Goal: Information Seeking & Learning: Learn about a topic

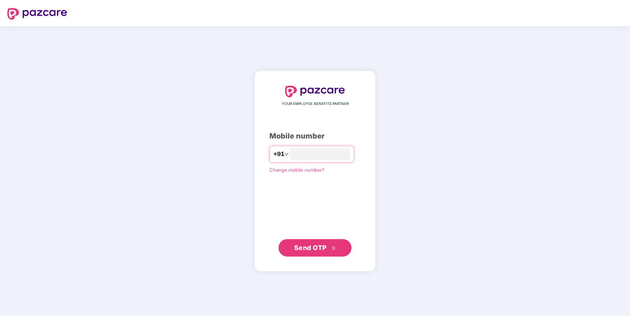
type input "**********"
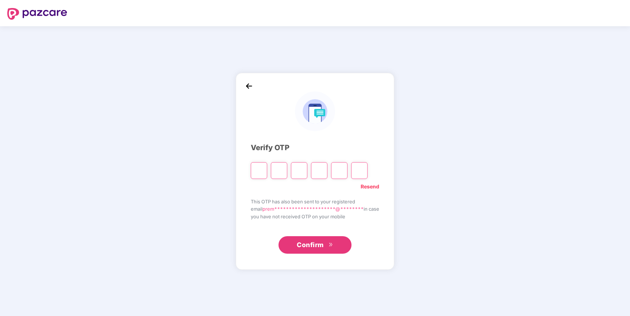
type input "*"
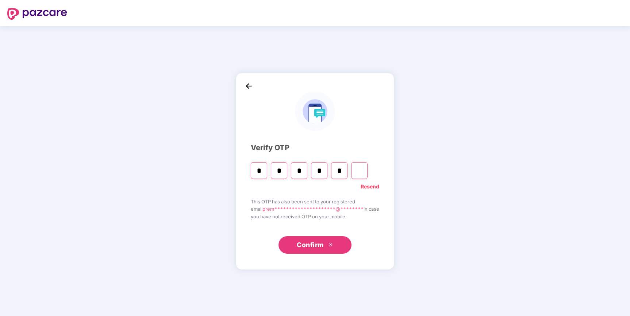
type input "*"
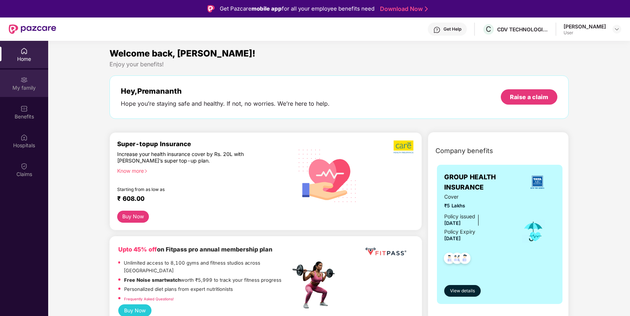
click at [20, 94] on div "My family" at bounding box center [24, 83] width 48 height 27
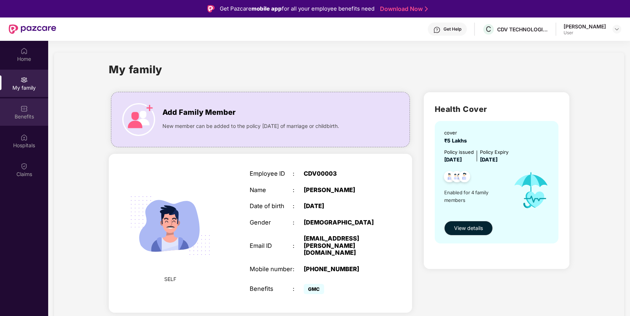
click at [26, 119] on div "Benefits" at bounding box center [24, 116] width 48 height 7
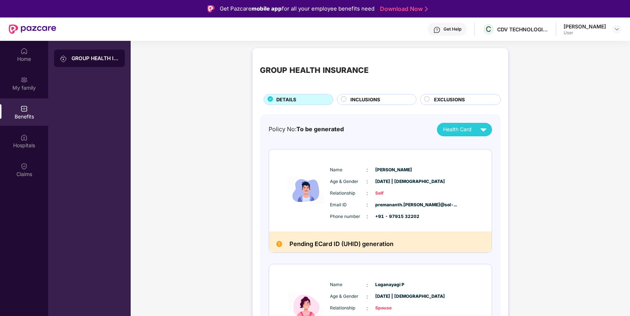
click at [353, 100] on span "INCLUSIONS" at bounding box center [365, 100] width 30 height 8
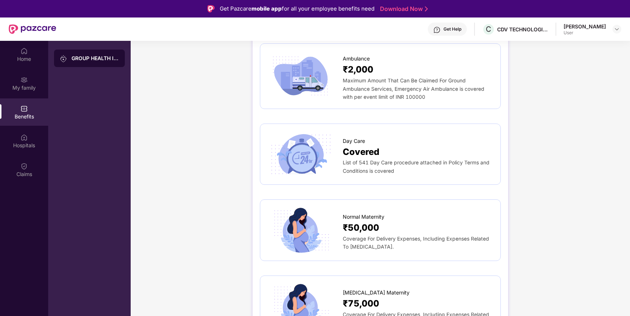
scroll to position [670, 0]
click at [20, 144] on div "Hospitals" at bounding box center [24, 145] width 48 height 7
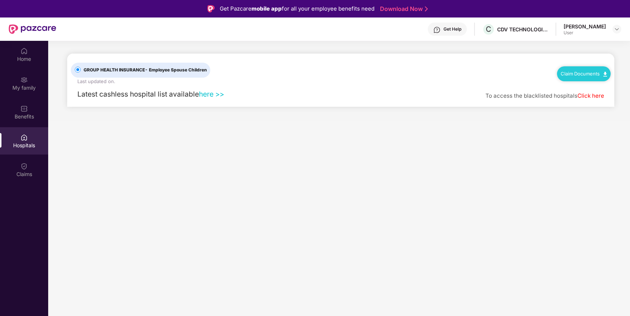
click at [207, 93] on link "here >>" at bounding box center [211, 94] width 25 height 9
click at [26, 175] on div "Claims" at bounding box center [24, 174] width 48 height 7
